Goal: Task Accomplishment & Management: Complete application form

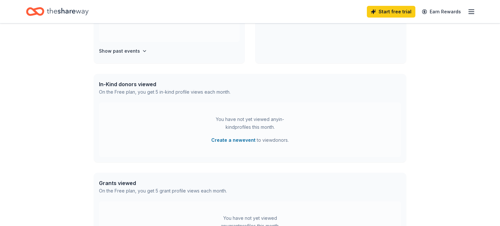
scroll to position [124, 0]
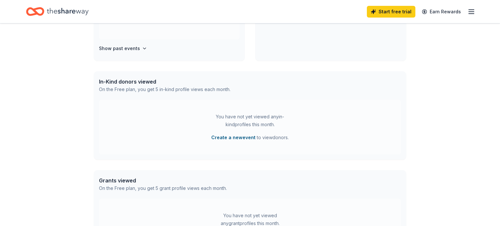
click at [248, 137] on button "Create a new event" at bounding box center [233, 138] width 44 height 8
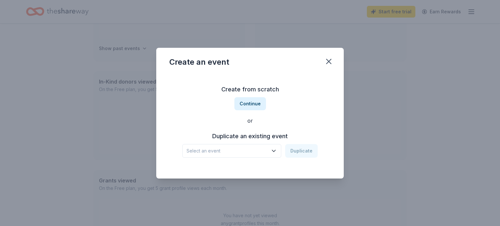
click at [275, 149] on icon "button" at bounding box center [273, 151] width 7 height 7
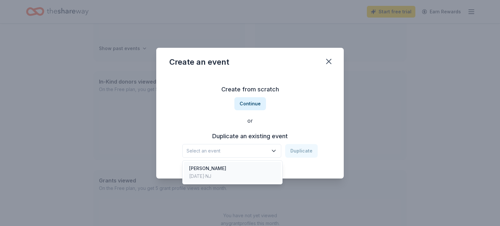
click at [209, 168] on div "[PERSON_NAME]" at bounding box center [207, 169] width 37 height 8
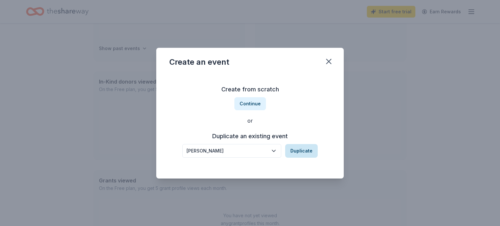
click at [295, 149] on button "Duplicate" at bounding box center [301, 151] width 33 height 14
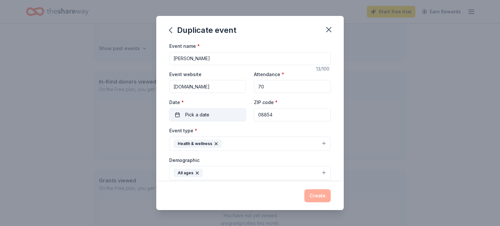
click at [203, 116] on span "Pick a date" at bounding box center [197, 115] width 24 height 8
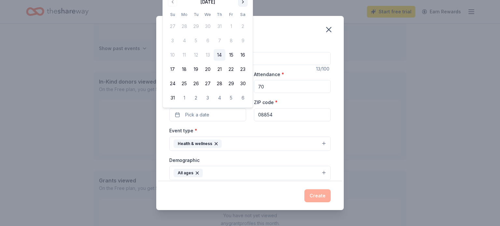
click at [240, 2] on button "Go to next month" at bounding box center [242, 1] width 9 height 9
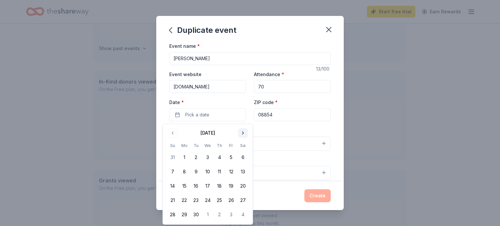
click at [241, 135] on button "Go to next month" at bounding box center [242, 132] width 9 height 9
click at [243, 132] on button "Go to next month" at bounding box center [242, 132] width 9 height 9
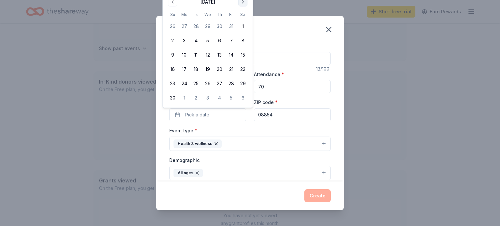
click at [243, 2] on button "Go to next month" at bounding box center [242, 1] width 9 height 9
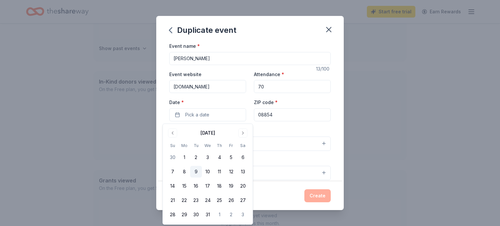
click at [196, 173] on button "9" at bounding box center [196, 172] width 12 height 12
click at [433, 135] on div "Duplicate event Event name * Jingle Mingle 13 /100 Event website namiofmiddlese…" at bounding box center [250, 113] width 500 height 226
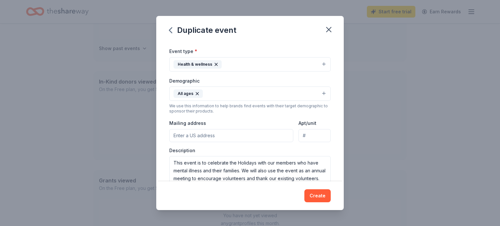
scroll to position [83, 0]
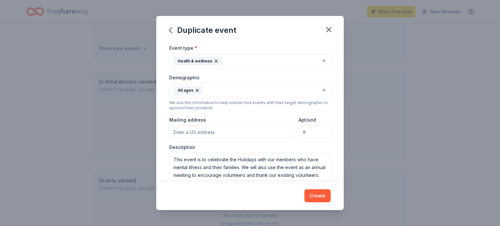
click at [194, 132] on input "Mailing address" at bounding box center [231, 132] width 124 height 13
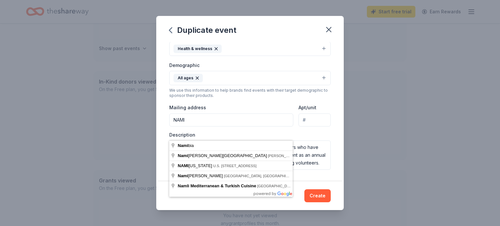
scroll to position [95, 0]
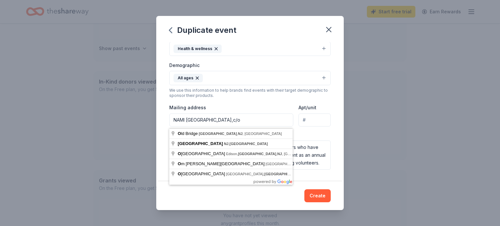
click at [218, 121] on input "NAMI Middlesex NJ,c/o" at bounding box center [231, 120] width 124 height 13
click at [233, 120] on input "NAMI Middlesex NJ c/o" at bounding box center [231, 120] width 124 height 13
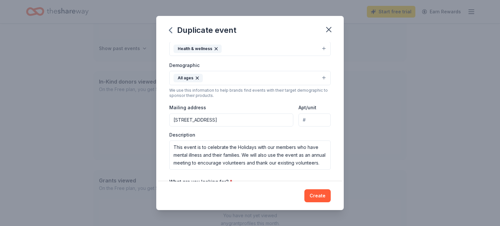
type input "16 Lench Road, East Brunswick, NJ, 08816"
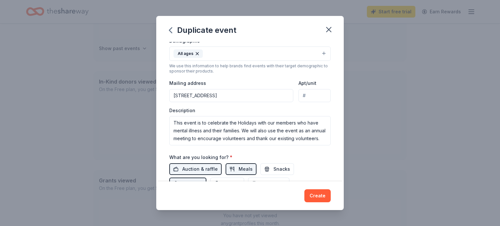
scroll to position [110, 0]
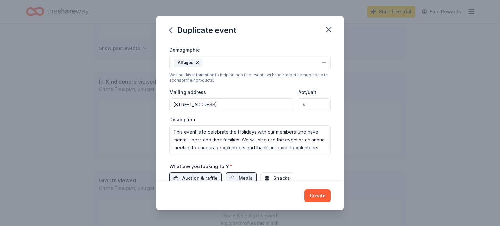
click at [173, 105] on input "16 Lench Road, East Brunswick, NJ, 08816" at bounding box center [231, 104] width 124 height 13
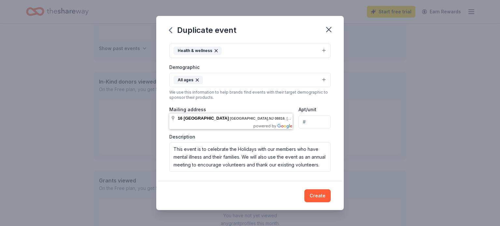
scroll to position [99, 0]
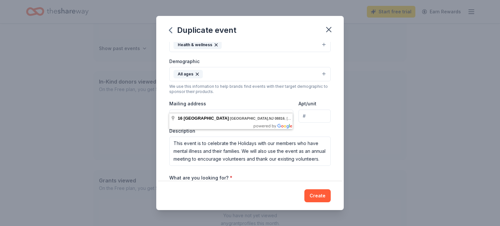
click at [421, 136] on div "Duplicate event Event name * Jingle Mingle 13 /100 Event website namiofmiddlese…" at bounding box center [250, 113] width 500 height 226
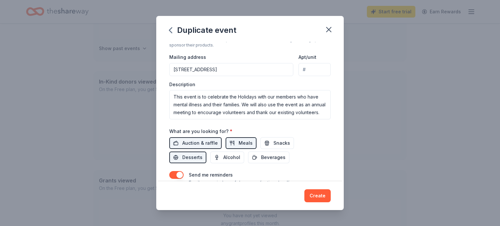
scroll to position [148, 0]
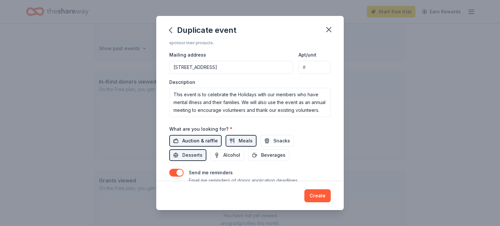
click at [212, 143] on span "Auction & raffle" at bounding box center [199, 141] width 35 height 8
click at [205, 142] on span "Auction & raffle" at bounding box center [199, 141] width 35 height 8
click at [202, 151] on span "Desserts" at bounding box center [192, 155] width 20 height 8
click at [275, 140] on span "Snacks" at bounding box center [281, 141] width 17 height 8
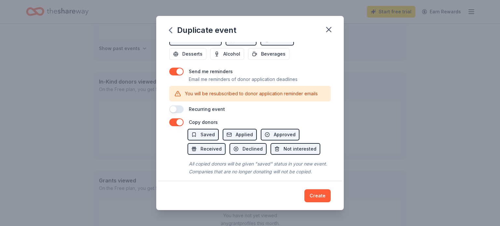
scroll to position [256, 0]
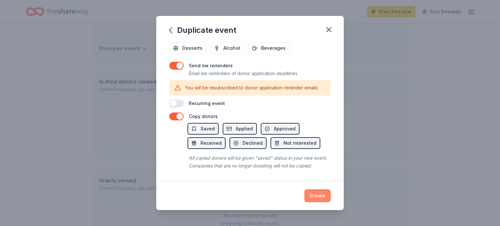
click at [318, 195] on button "Create" at bounding box center [317, 195] width 26 height 13
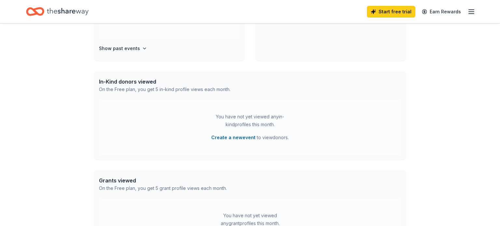
scroll to position [74, 0]
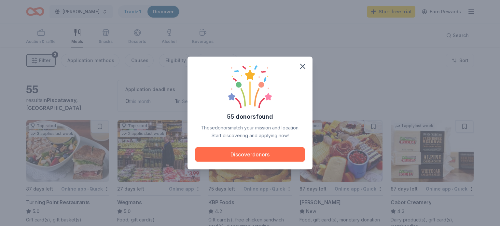
click at [247, 155] on button "Discover donors" at bounding box center [249, 154] width 109 height 14
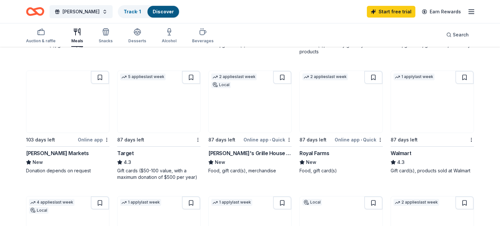
scroll to position [301, 0]
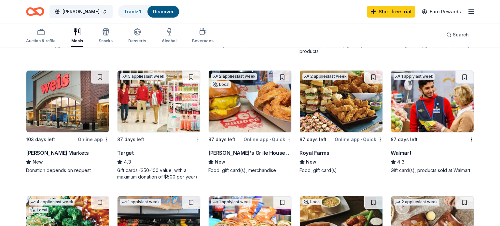
click at [129, 152] on div "Target" at bounding box center [125, 153] width 17 height 8
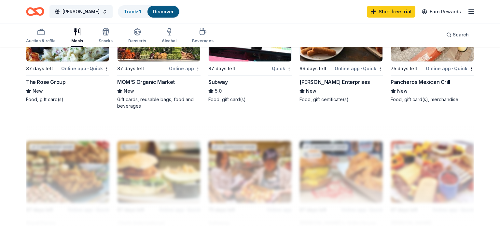
scroll to position [500, 0]
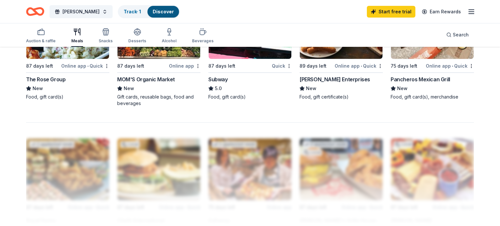
click at [50, 79] on div "The Rose Group" at bounding box center [45, 79] width 39 height 8
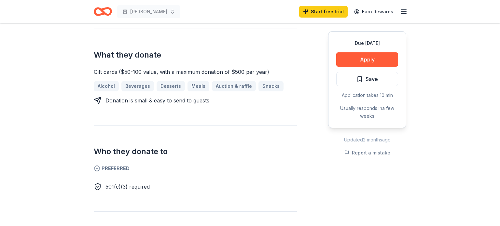
scroll to position [247, 0]
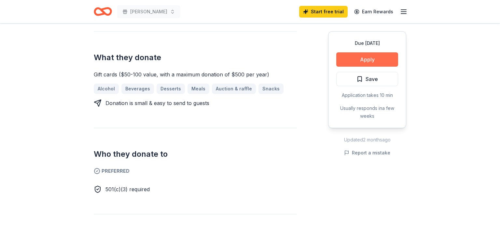
click at [355, 63] on button "Apply" at bounding box center [367, 59] width 62 height 14
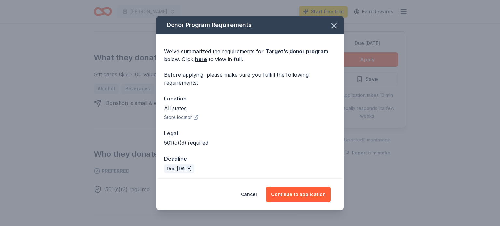
scroll to position [2, 0]
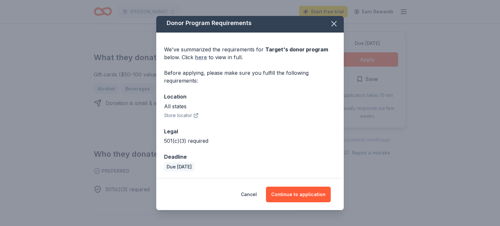
click at [198, 57] on link "here" at bounding box center [201, 57] width 12 height 8
click at [334, 25] on icon "button" at bounding box center [333, 23] width 9 height 9
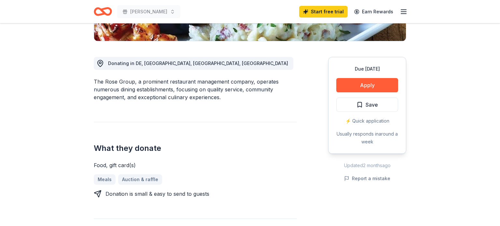
scroll to position [156, 0]
click at [104, 181] on link "Meals" at bounding box center [107, 180] width 27 height 10
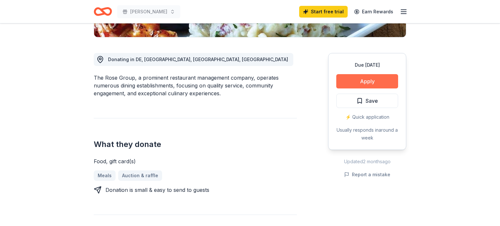
click at [371, 81] on button "Apply" at bounding box center [367, 81] width 62 height 14
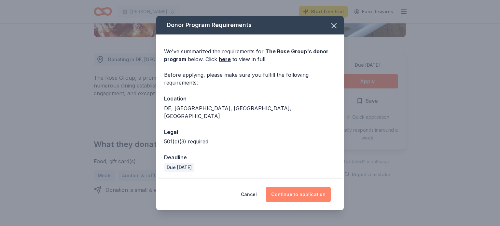
click at [288, 192] on button "Continue to application" at bounding box center [298, 195] width 65 height 16
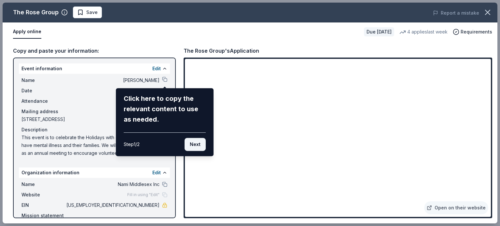
click at [194, 142] on button "Next" at bounding box center [194, 144] width 21 height 13
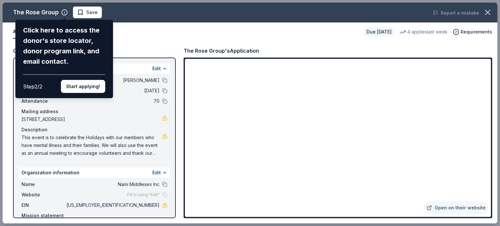
click at [59, 48] on div "Click here to access the donor's store locator, donor program link, and email c…" at bounding box center [64, 46] width 82 height 42
click at [88, 88] on button "Start applying!" at bounding box center [83, 86] width 44 height 13
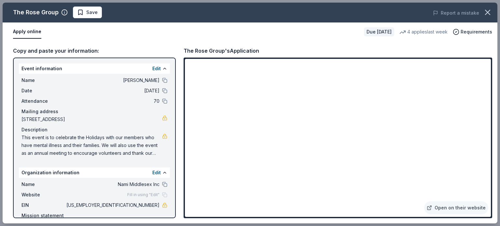
drag, startPoint x: 21, startPoint y: 134, endPoint x: 59, endPoint y: 154, distance: 42.5
click at [59, 154] on span "This event is to celebrate the Holidays with our members who have mental illnes…" at bounding box center [91, 145] width 141 height 23
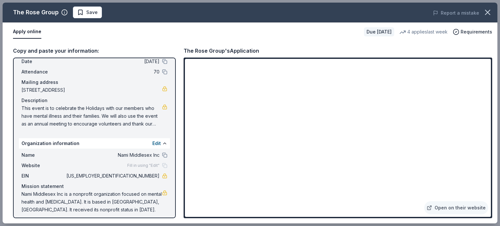
scroll to position [33, 0]
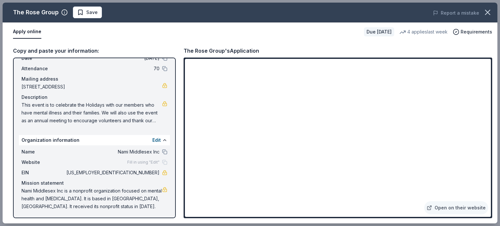
click at [136, 121] on span "This event is to celebrate the Holidays with our members who have mental illnes…" at bounding box center [91, 112] width 141 height 23
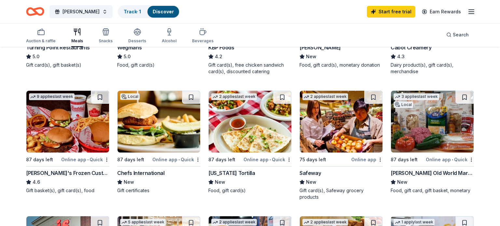
scroll to position [154, 0]
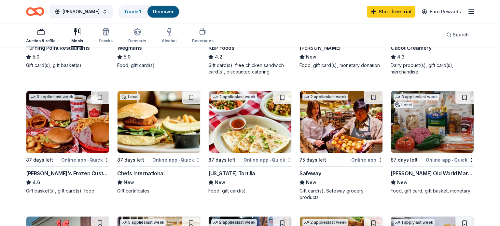
click at [39, 33] on icon "button" at bounding box center [39, 33] width 0 height 0
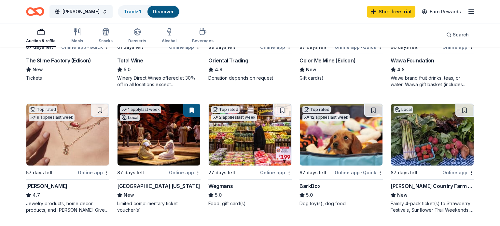
scroll to position [142, 0]
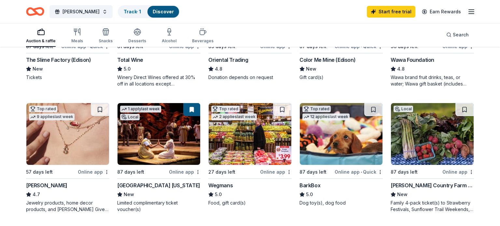
click at [142, 183] on div "[GEOGRAPHIC_DATA] [US_STATE]" at bounding box center [158, 185] width 83 height 8
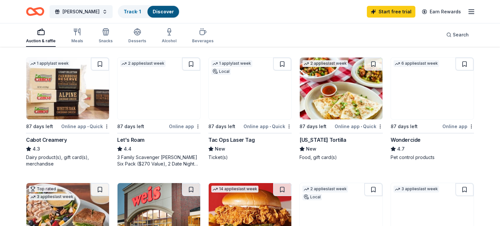
scroll to position [316, 0]
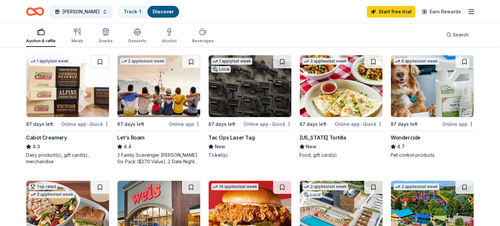
click at [131, 135] on div "Let's Roam" at bounding box center [130, 138] width 27 height 8
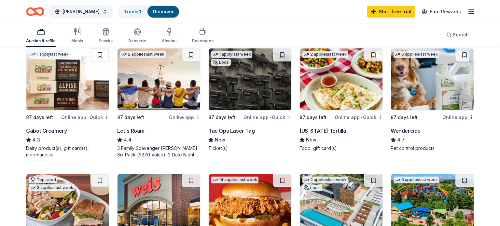
scroll to position [323, 0]
click at [53, 130] on div "Cabot Creamery" at bounding box center [46, 131] width 41 height 8
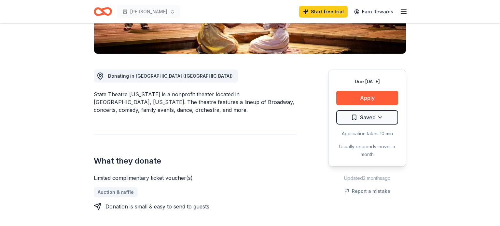
scroll to position [144, 0]
click at [126, 192] on link "Auction & raffle" at bounding box center [118, 192] width 49 height 10
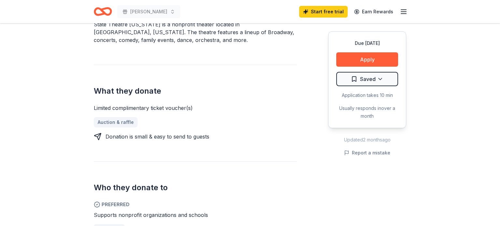
scroll to position [0, 0]
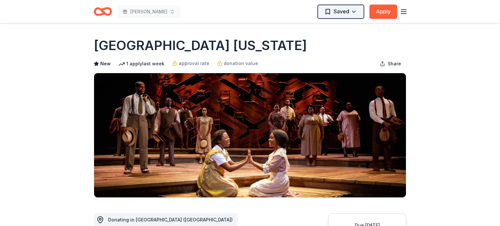
click at [345, 13] on html "[PERSON_NAME] Saved Apply Due [DATE] [GEOGRAPHIC_DATA] [US_STATE] New 1 apply l…" at bounding box center [250, 113] width 500 height 226
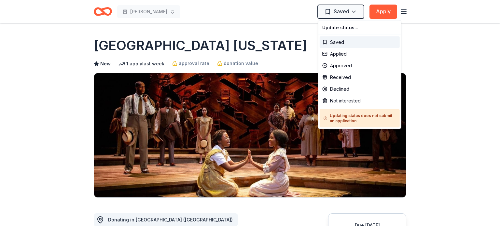
click at [355, 118] on h5 "Updating status does not submit an application" at bounding box center [359, 118] width 72 height 10
click at [336, 42] on div "Saved" at bounding box center [359, 42] width 80 height 12
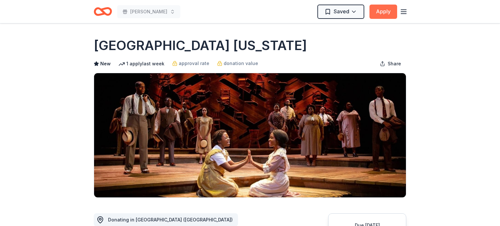
click at [381, 9] on button "Apply" at bounding box center [383, 12] width 28 height 14
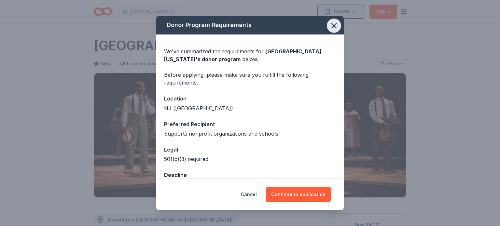
click at [337, 24] on icon "button" at bounding box center [333, 25] width 9 height 9
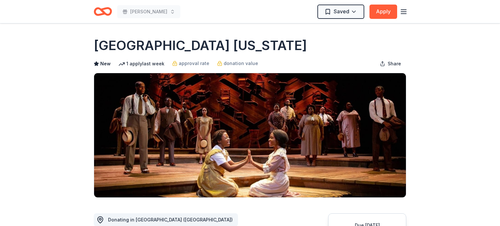
click at [402, 11] on icon "button" at bounding box center [403, 12] width 8 height 8
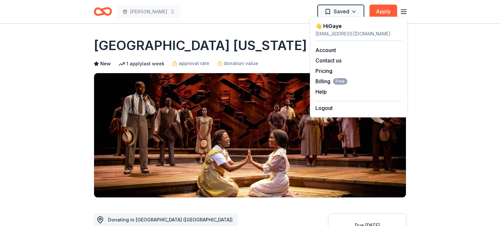
click at [342, 35] on div "namiofmiddlesex@gmail.com" at bounding box center [358, 34] width 87 height 8
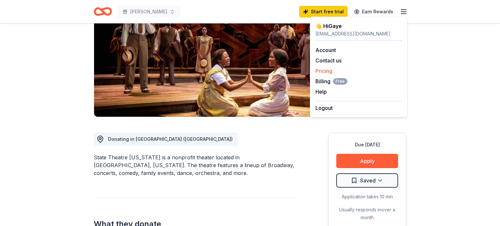
scroll to position [98, 0]
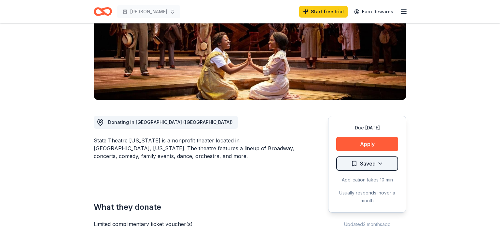
click at [371, 128] on html "Jingle Mingle Start free trial Earn Rewards Due in 87 days Share State Theatre …" at bounding box center [250, 15] width 500 height 226
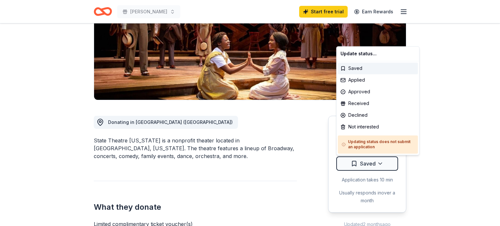
click at [334, 12] on html "Jingle Mingle Start free trial Earn Rewards Due in 87 days Share State Theatre …" at bounding box center [250, 15] width 500 height 226
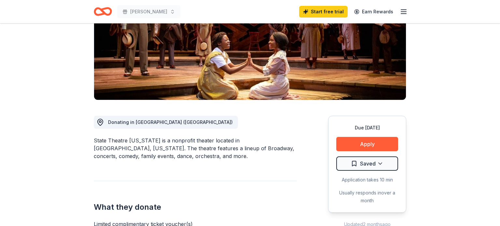
click at [403, 10] on line "button" at bounding box center [403, 10] width 5 height 0
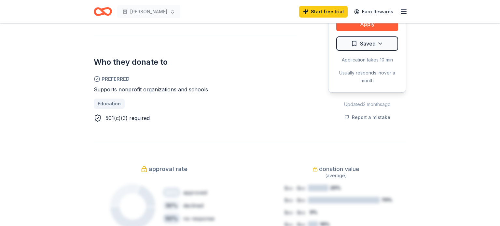
scroll to position [336, 0]
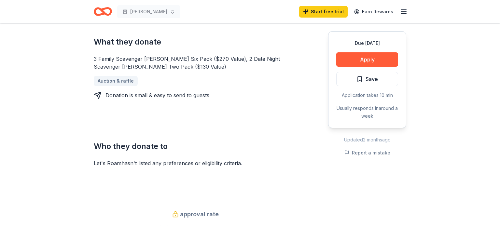
scroll to position [271, 0]
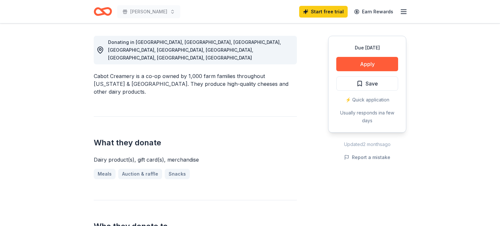
scroll to position [178, 0]
click at [144, 168] on link "Auction & raffle" at bounding box center [142, 173] width 49 height 10
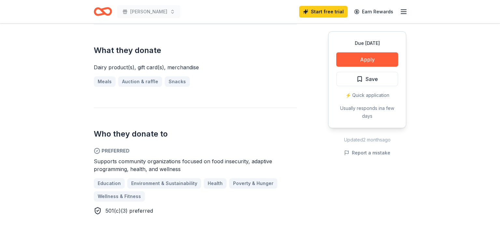
scroll to position [273, 0]
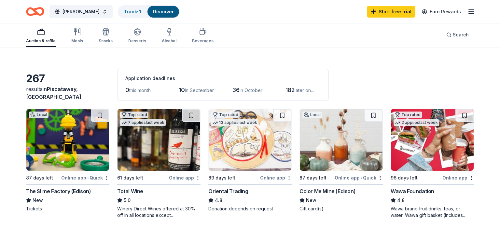
scroll to position [13, 0]
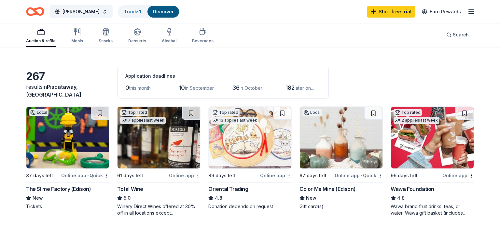
click at [156, 12] on link "Discover" at bounding box center [163, 12] width 21 height 6
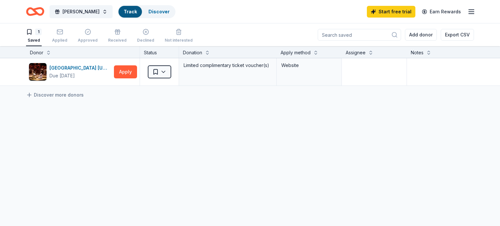
click at [43, 39] on div "1 Saved Applied Approved Received Declined Not interested" at bounding box center [109, 36] width 167 height 20
click at [128, 71] on button "Apply" at bounding box center [125, 71] width 23 height 13
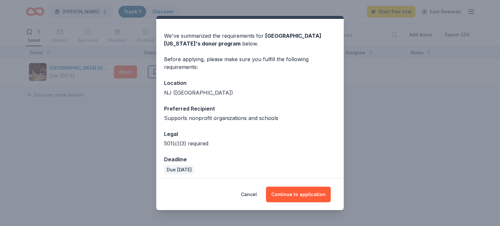
scroll to position [18, 0]
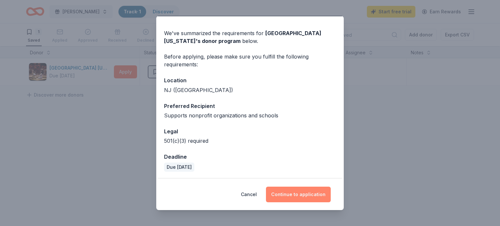
click at [286, 193] on button "Continue to application" at bounding box center [298, 195] width 65 height 16
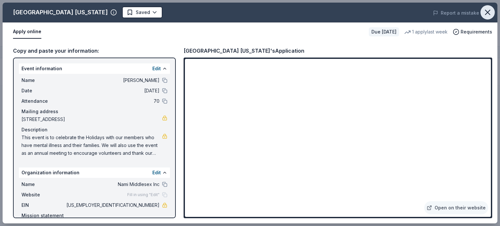
click at [489, 12] on icon "button" at bounding box center [487, 12] width 9 height 9
